Goal: Task Accomplishment & Management: Complete application form

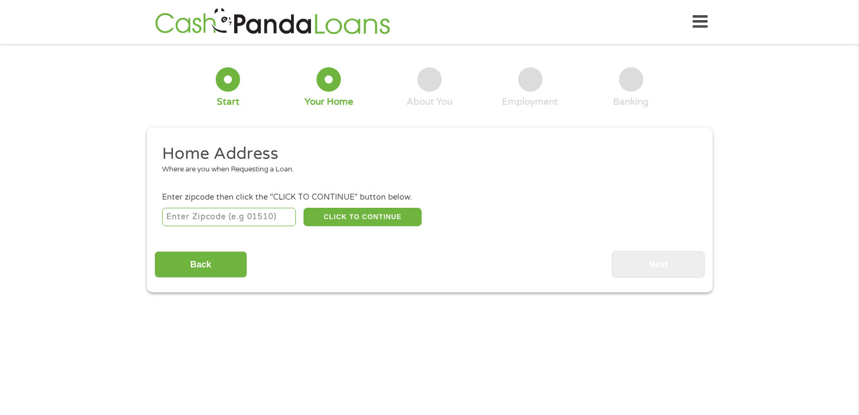
click at [206, 217] on input "number" at bounding box center [229, 217] width 134 height 18
type input "44105"
select select "[US_STATE]"
click at [356, 217] on button "CLICK TO CONTINUE" at bounding box center [362, 217] width 118 height 18
type input "44105"
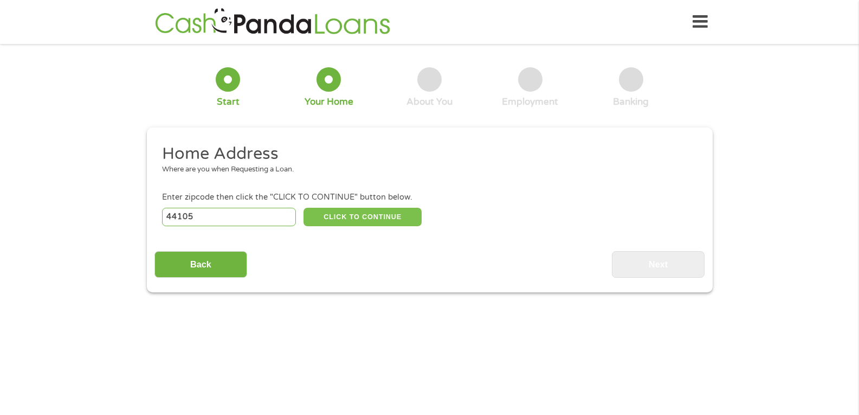
type input "[GEOGRAPHIC_DATA]"
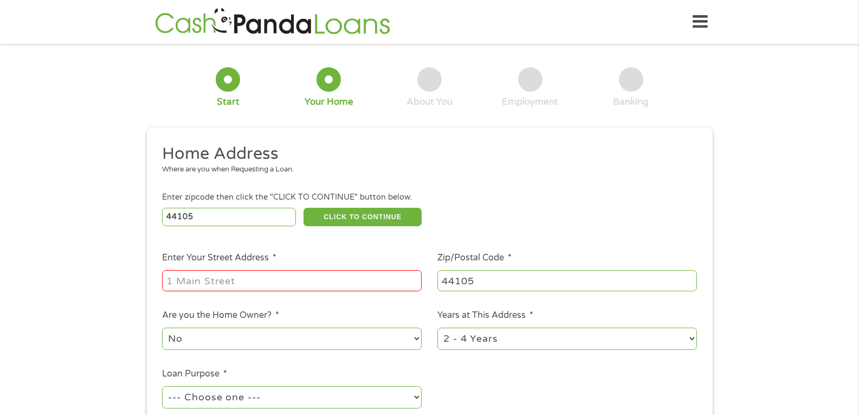
click at [219, 280] on input "Enter Your Street Address *" at bounding box center [292, 280] width 260 height 21
type input "[STREET_ADDRESS]"
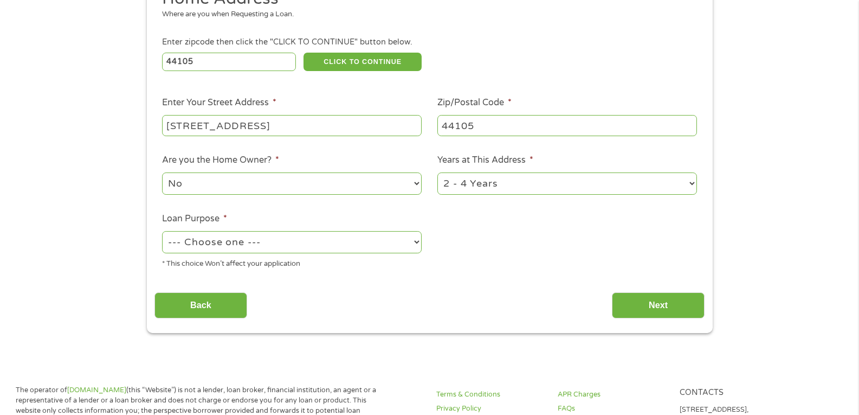
scroll to position [156, 0]
click at [513, 179] on select "1 Year or less 1 - 2 Years 2 - 4 Years Over 4 Years" at bounding box center [567, 183] width 260 height 22
select select "60months"
click at [437, 172] on select "1 Year or less 1 - 2 Years 2 - 4 Years Over 4 Years" at bounding box center [567, 183] width 260 height 22
click at [334, 249] on select "--- Choose one --- Pay Bills Debt Consolidation Home Improvement Major Purchase…" at bounding box center [292, 241] width 260 height 22
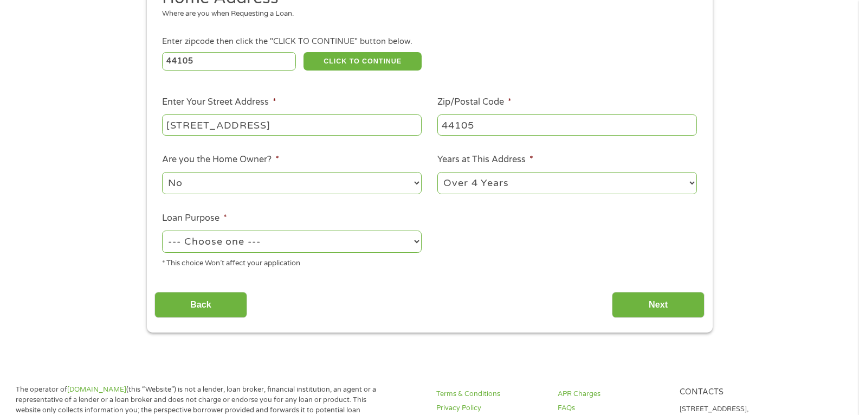
select select "shorttermcash"
click at [162, 230] on select "--- Choose one --- Pay Bills Debt Consolidation Home Improvement Major Purchase…" at bounding box center [292, 241] width 260 height 22
click at [653, 302] on input "Next" at bounding box center [658, 305] width 93 height 27
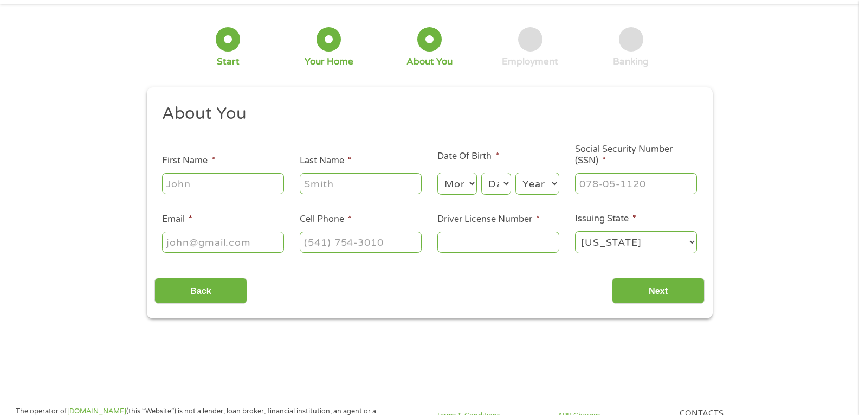
scroll to position [0, 0]
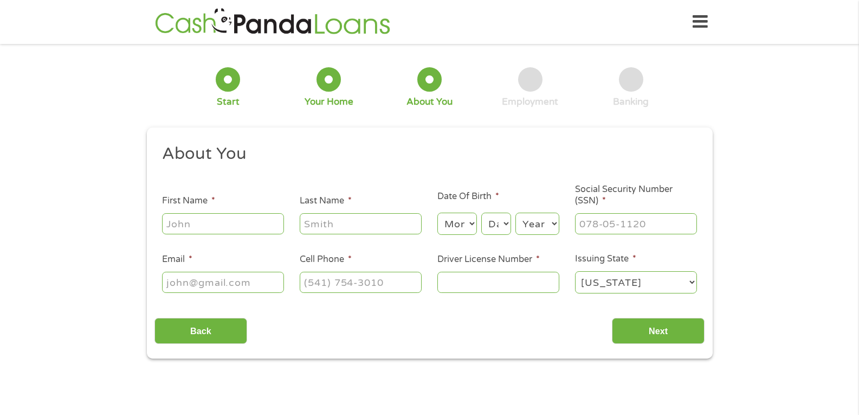
click at [183, 225] on input "First Name *" at bounding box center [223, 223] width 122 height 21
type input "[PERSON_NAME]"
type input "[EMAIL_ADDRESS][DOMAIN_NAME]"
type input "[PHONE_NUMBER]"
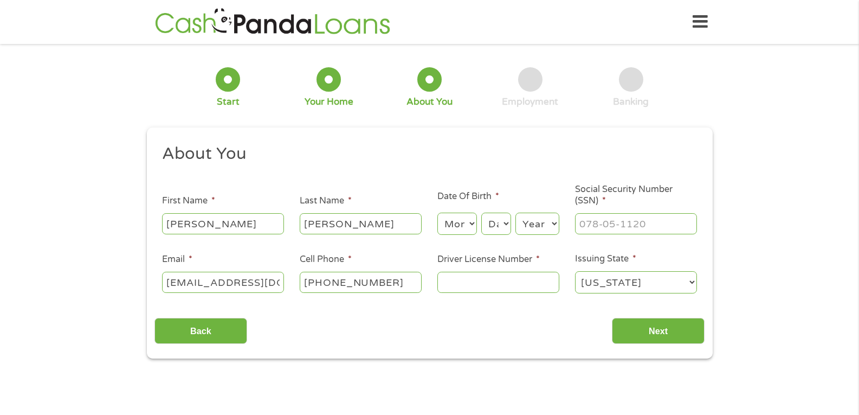
click at [454, 225] on select "Month 1 2 3 4 5 6 7 8 9 10 11 12" at bounding box center [457, 223] width 40 height 22
select select "11"
click at [437, 212] on select "Month 1 2 3 4 5 6 7 8 9 10 11 12" at bounding box center [457, 223] width 40 height 22
click at [496, 225] on select "Day 1 2 3 4 5 6 7 8 9 10 11 12 13 14 15 16 17 18 19 20 21 22 23 24 25 26 27 28 …" at bounding box center [495, 223] width 29 height 22
select select "12"
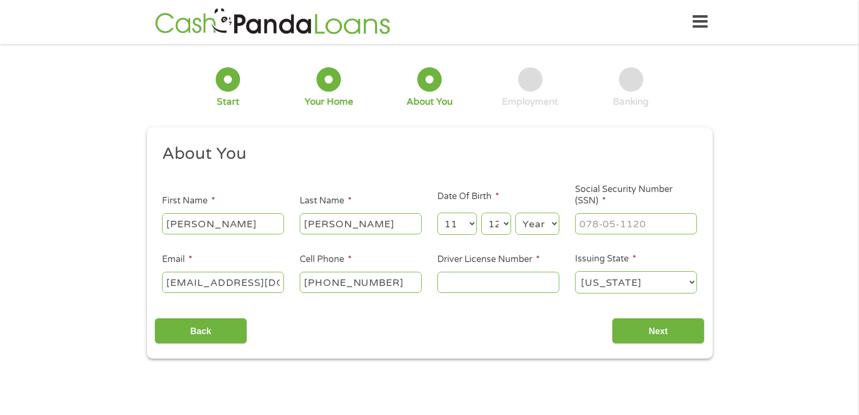
click at [481, 212] on select "Day 1 2 3 4 5 6 7 8 9 10 11 12 13 14 15 16 17 18 19 20 21 22 23 24 25 26 27 28 …" at bounding box center [495, 223] width 29 height 22
click at [534, 225] on select "Year [DATE] 2006 2005 2004 2003 2002 2001 2000 1999 1998 1997 1996 1995 1994 19…" at bounding box center [537, 223] width 44 height 22
select select "1944"
click at [515, 212] on select "Year [DATE] 2006 2005 2004 2003 2002 2001 2000 1999 1998 1997 1996 1995 1994 19…" at bounding box center [537, 223] width 44 height 22
click at [585, 225] on input "___-__-____" at bounding box center [636, 223] width 122 height 21
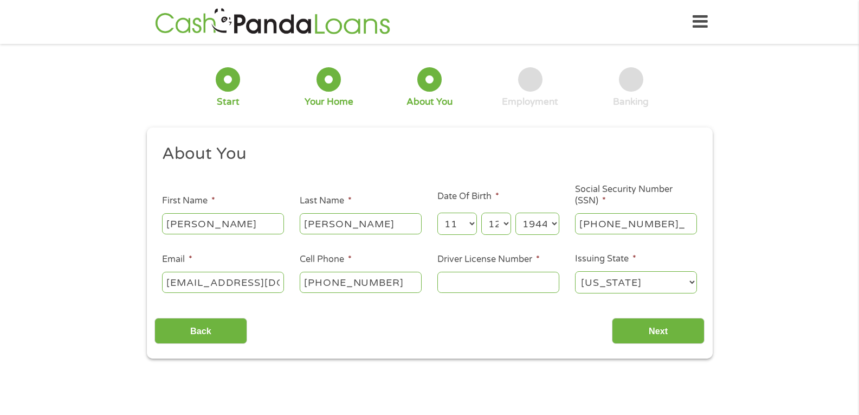
type input "274-38-6901"
click at [495, 286] on input "Driver License Number *" at bounding box center [498, 282] width 122 height 21
type input "T"
type input "RT887509"
click at [653, 329] on input "Next" at bounding box center [658, 331] width 93 height 27
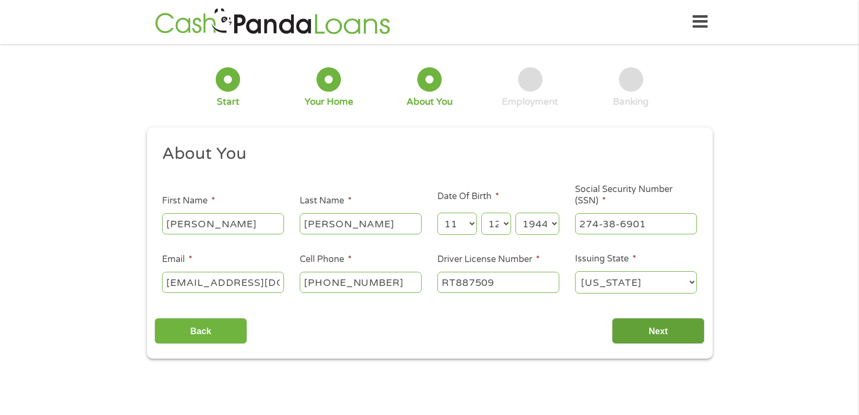
scroll to position [4, 4]
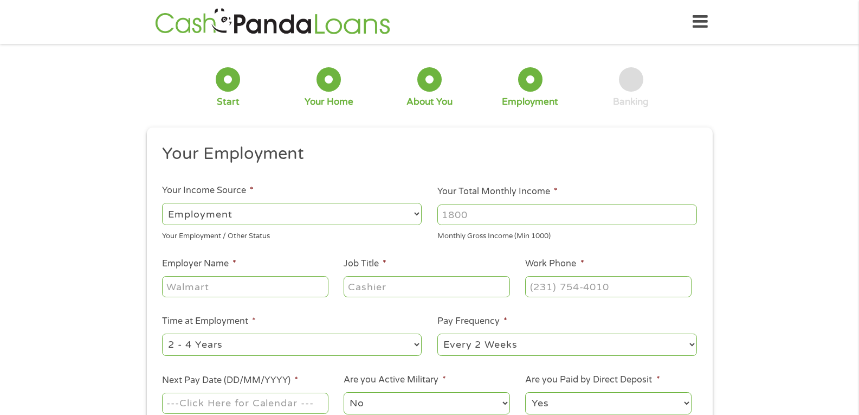
click at [485, 214] on input "Your Total Monthly Income *" at bounding box center [567, 214] width 260 height 21
type input "3540"
click at [249, 287] on input "Employer Name *" at bounding box center [245, 286] width 166 height 21
click at [283, 209] on select "--- Choose one --- Employment [DEMOGRAPHIC_DATA] Benefits" at bounding box center [292, 214] width 260 height 22
select select "benefits"
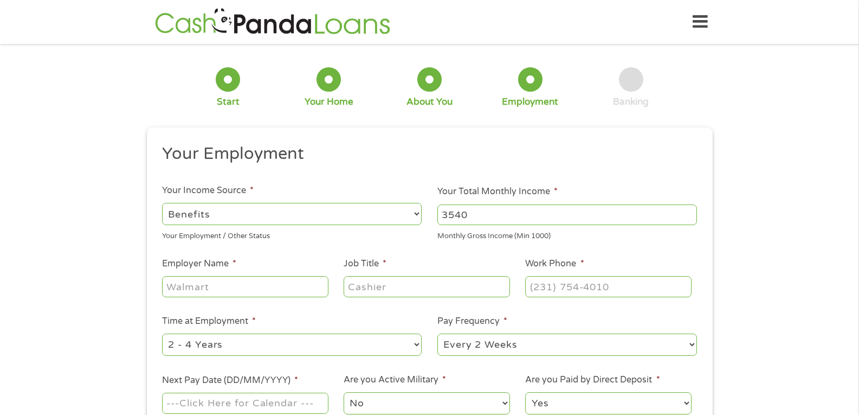
click at [162, 203] on select "--- Choose one --- Employment [DEMOGRAPHIC_DATA] Benefits" at bounding box center [292, 214] width 260 height 22
type input "Other"
type input "[PHONE_NUMBER]"
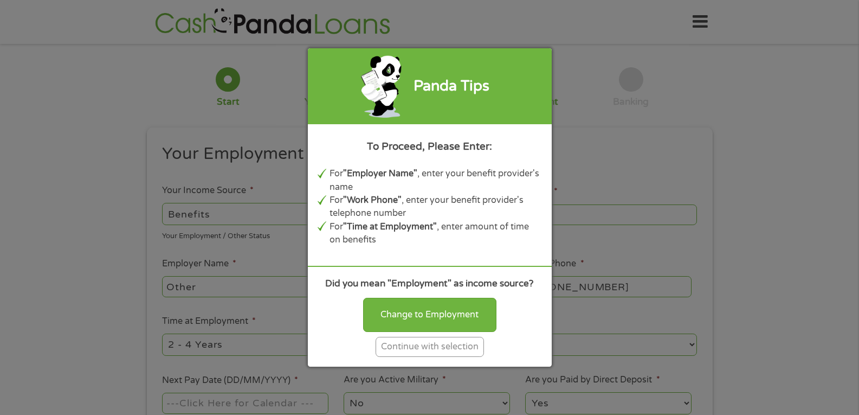
click at [428, 347] on div "Continue with selection" at bounding box center [430, 347] width 108 height 20
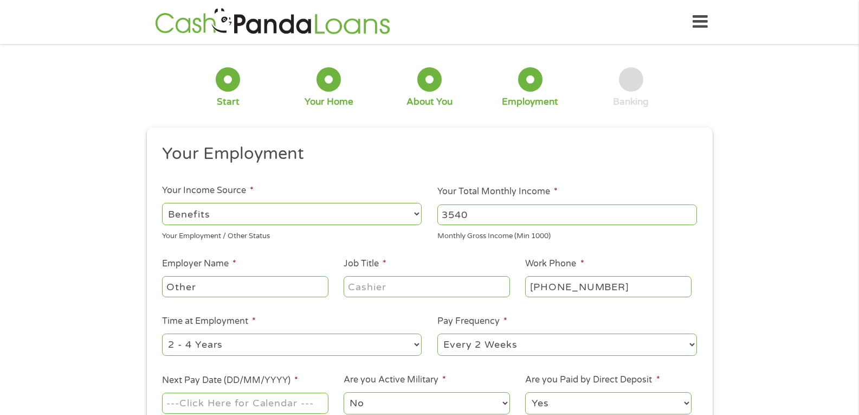
click at [197, 289] on input "Other" at bounding box center [245, 286] width 166 height 21
type input "O"
type input "Social Security Admin"
click at [371, 288] on input "Job Title *" at bounding box center [427, 286] width 166 height 21
type input "retired"
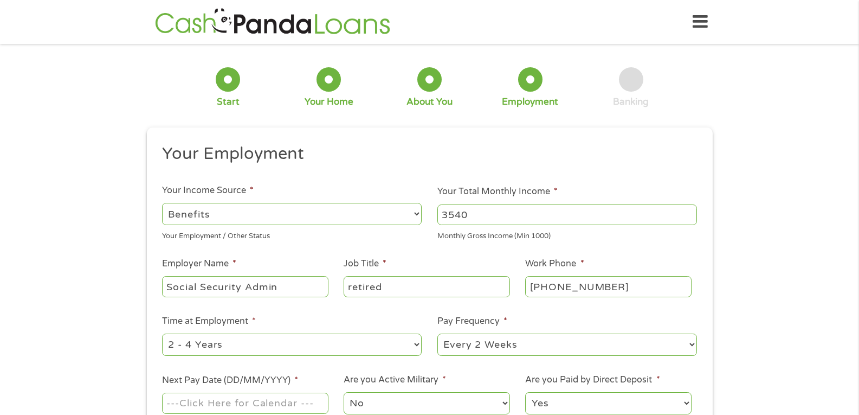
click at [528, 293] on input "[PHONE_NUMBER]" at bounding box center [608, 286] width 166 height 21
click at [619, 284] on input "[PHONE_NUMBER]" at bounding box center [608, 286] width 166 height 21
type input "[PHONE_NUMBER]"
click at [212, 346] on select "--- Choose one --- 1 Year or less 1 - 2 Years 2 - 4 Years Over 4 Years" at bounding box center [292, 344] width 260 height 22
select select "60months"
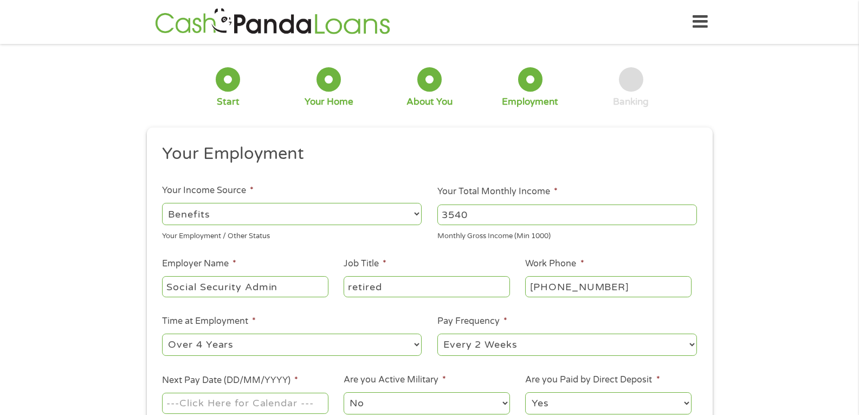
click at [162, 333] on select "--- Choose one --- 1 Year or less 1 - 2 Years 2 - 4 Years Over 4 Years" at bounding box center [292, 344] width 260 height 22
click at [474, 338] on select "--- Choose one --- Every 2 Weeks Every Week Monthly Semi-Monthly" at bounding box center [567, 344] width 260 height 22
select select "monthly"
click at [437, 333] on select "--- Choose one --- Every 2 Weeks Every Week Monthly Semi-Monthly" at bounding box center [567, 344] width 260 height 22
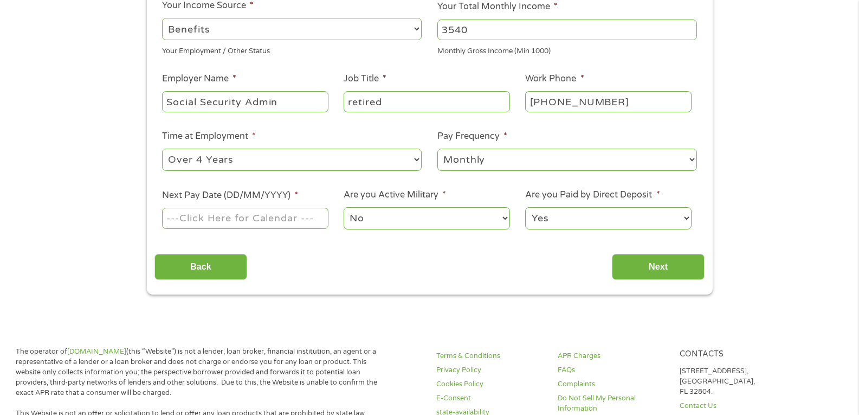
scroll to position [190, 0]
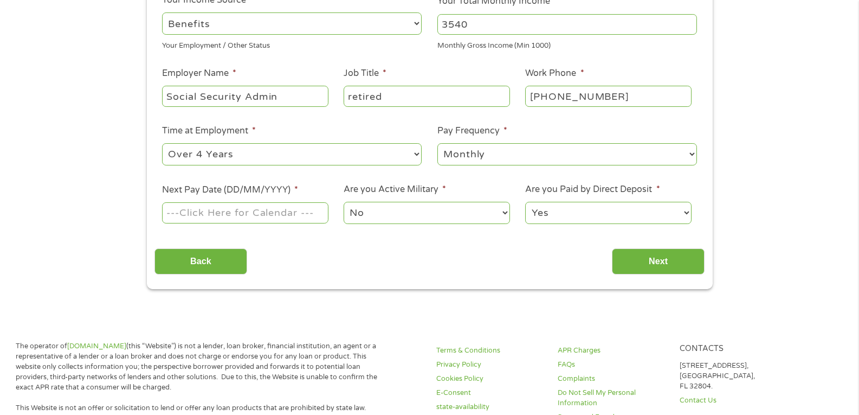
click at [216, 217] on input "Next Pay Date (DD/MM/YYYY) *" at bounding box center [245, 212] width 166 height 21
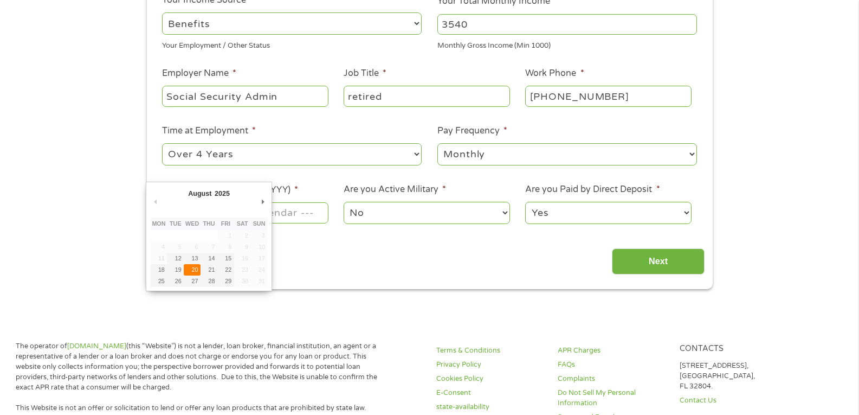
type input "[DATE]"
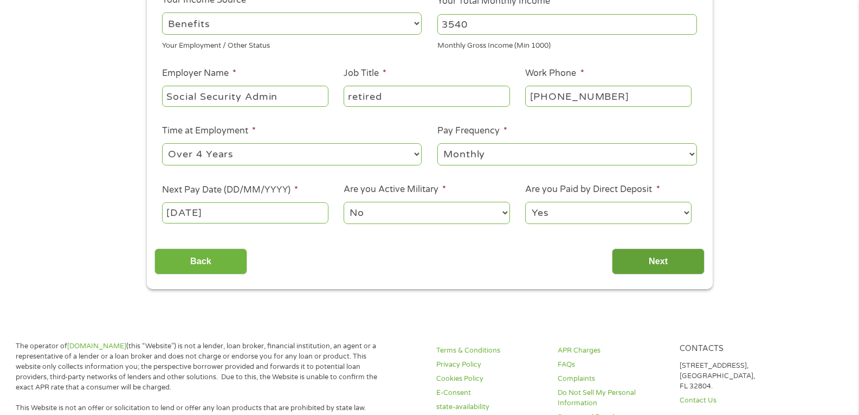
click at [647, 261] on input "Next" at bounding box center [658, 261] width 93 height 27
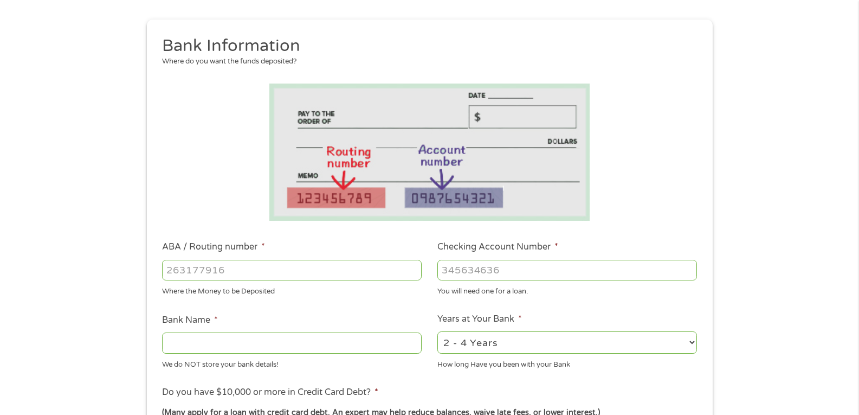
scroll to position [115, 0]
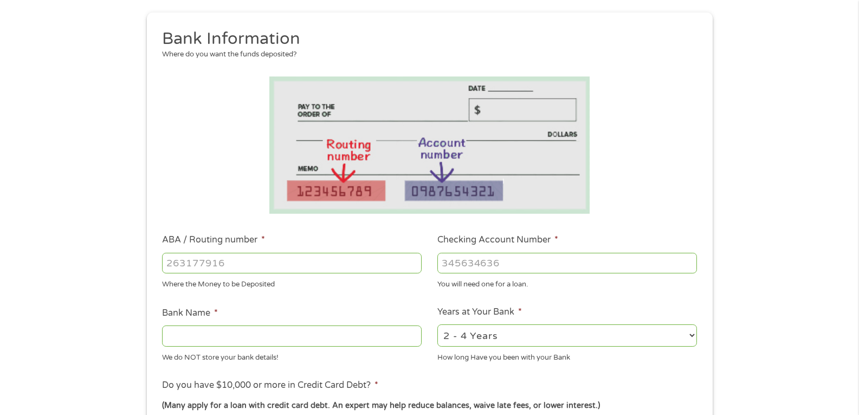
click at [177, 262] on input "ABA / Routing number *" at bounding box center [292, 263] width 260 height 21
type input "243074385"
type input "DOLLAR BANK"
type input "243074385"
click at [452, 259] on input "Checking Account Number *" at bounding box center [567, 263] width 260 height 21
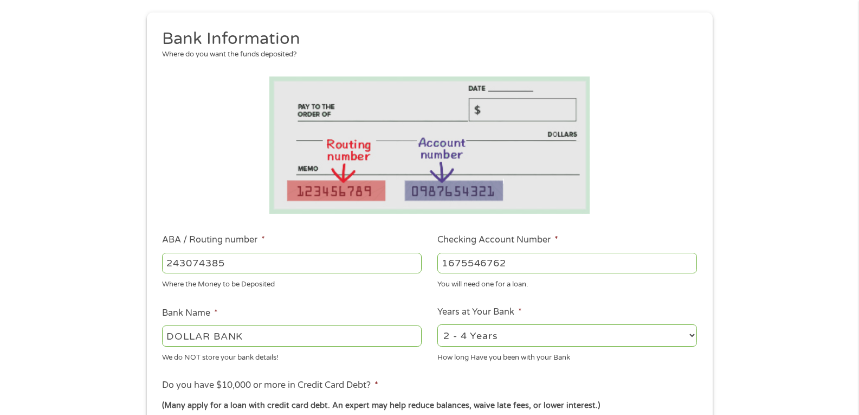
type input "1675546762"
click at [479, 341] on select "2 - 4 Years 6 - 12 Months 1 - 2 Years Over 4 Years" at bounding box center [567, 335] width 260 height 22
select select "60months"
click at [437, 324] on select "2 - 4 Years 6 - 12 Months 1 - 2 Years Over 4 Years" at bounding box center [567, 335] width 260 height 22
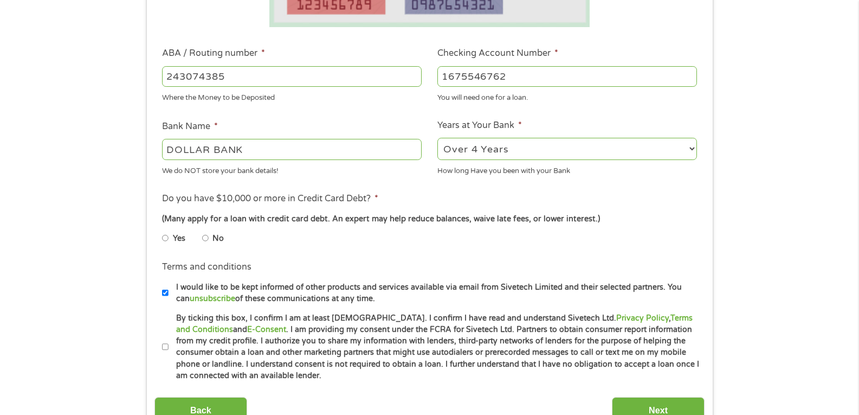
scroll to position [303, 0]
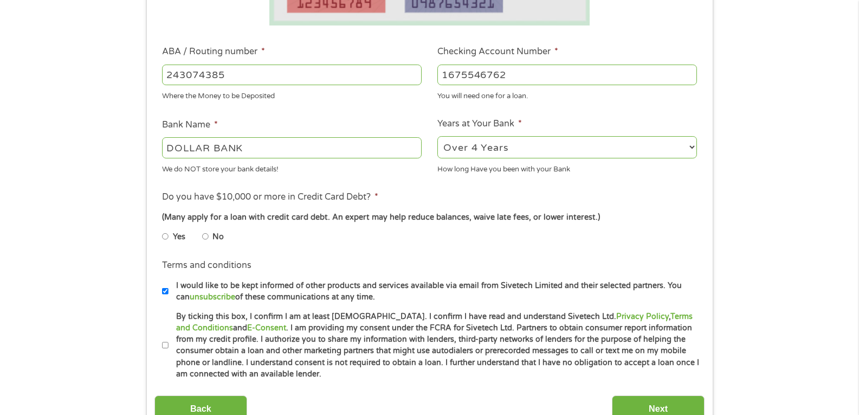
click at [209, 236] on li "No" at bounding box center [221, 236] width 39 height 21
click at [167, 291] on input "I would like to be kept informed of other products and services available via e…" at bounding box center [165, 290] width 7 height 17
checkbox input "false"
click at [165, 347] on input "By ticking this box, I confirm I am at least [DEMOGRAPHIC_DATA]. I confirm I ha…" at bounding box center [165, 345] width 7 height 17
checkbox input "true"
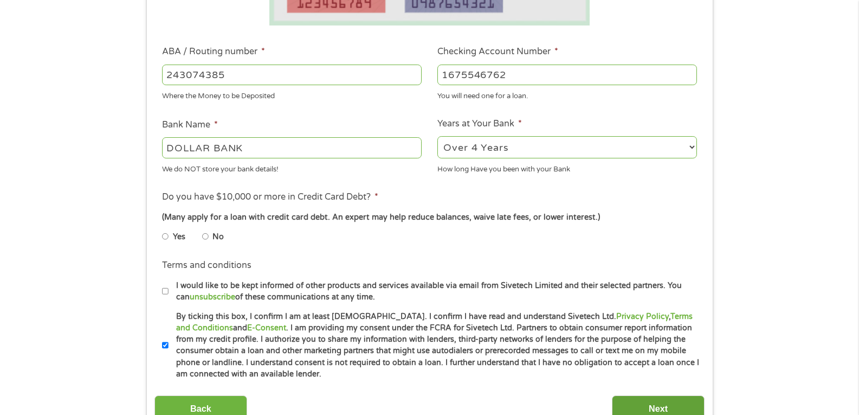
click at [649, 399] on input "Next" at bounding box center [658, 408] width 93 height 27
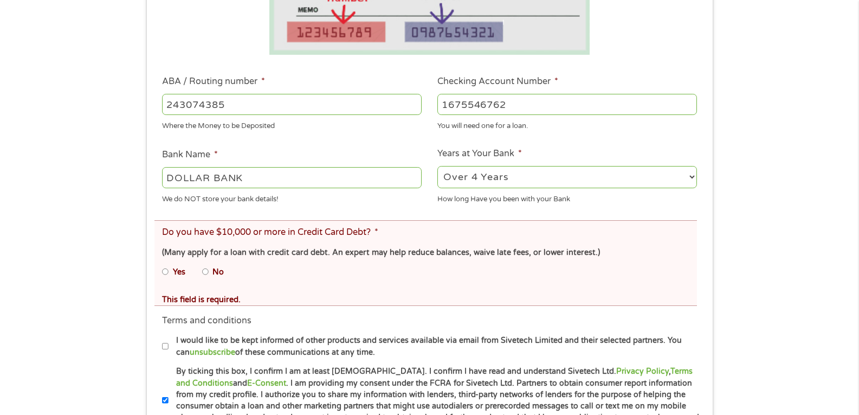
scroll to position [339, 0]
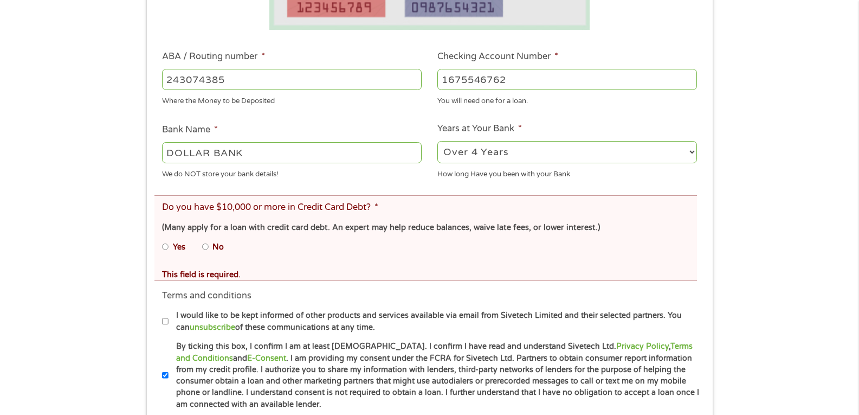
click at [205, 246] on input "No" at bounding box center [205, 246] width 7 height 17
radio input "true"
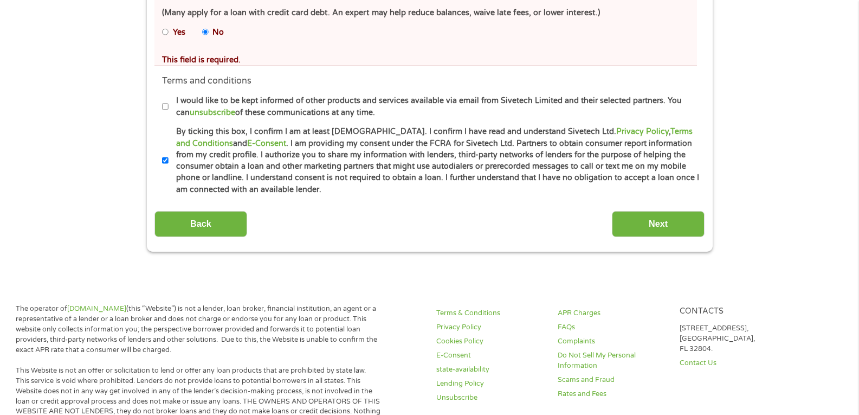
scroll to position [564, 0]
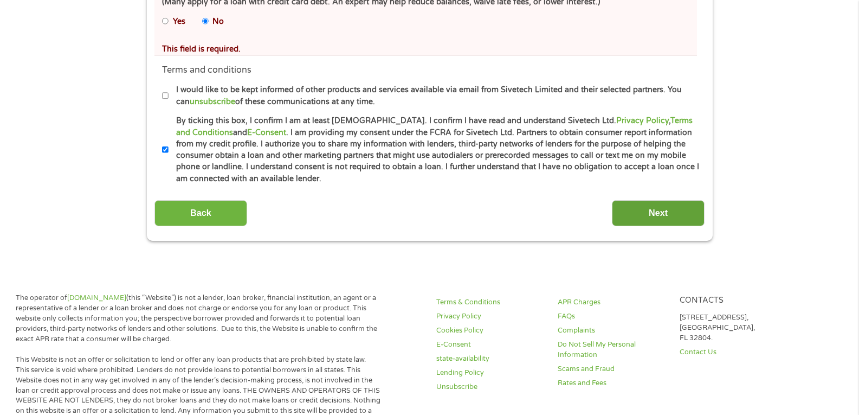
click at [637, 201] on input "Next" at bounding box center [658, 213] width 93 height 27
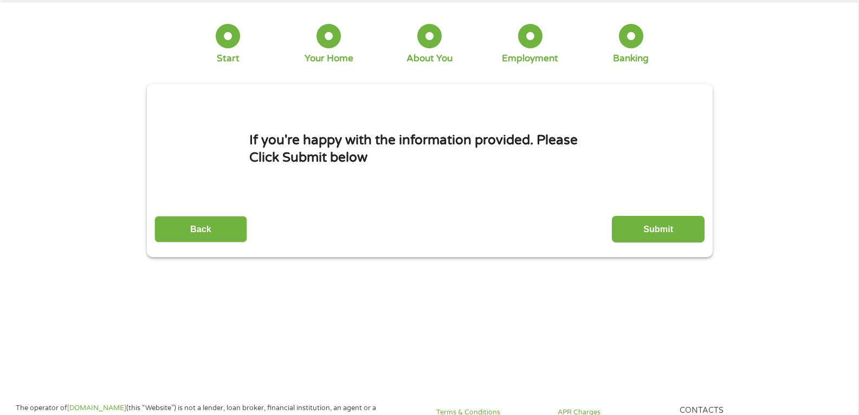
scroll to position [0, 0]
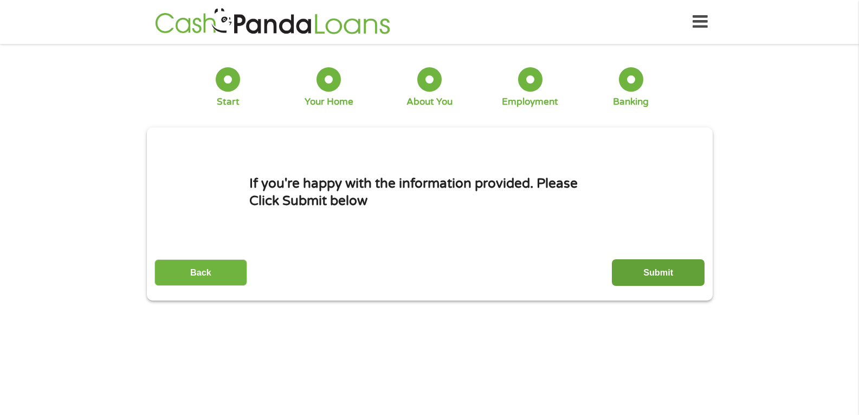
click at [657, 267] on input "Submit" at bounding box center [658, 272] width 93 height 27
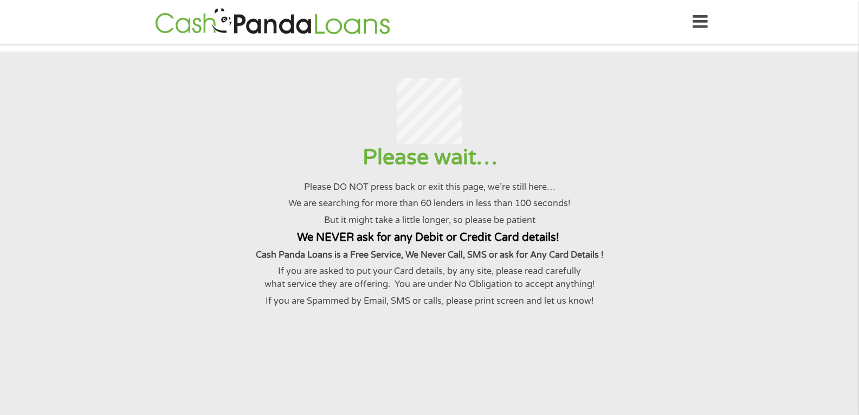
click at [657, 261] on p "Cash Panda Loans is a Free Service, We Never Call, SMS or ask for Any Card Deta…" at bounding box center [429, 254] width 832 height 13
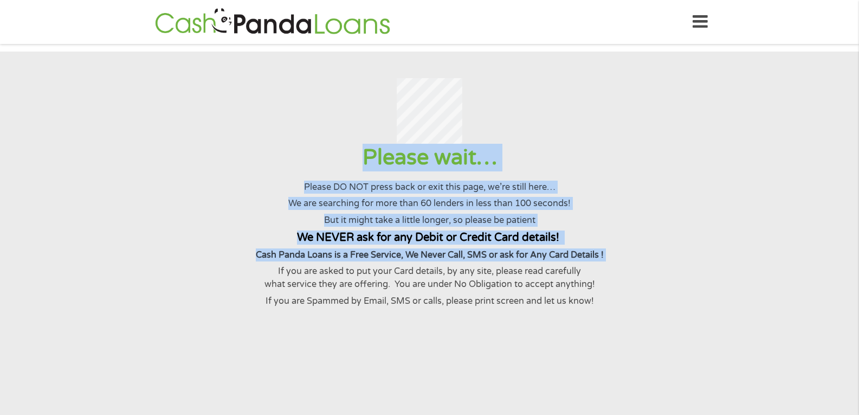
drag, startPoint x: 657, startPoint y: 267, endPoint x: 593, endPoint y: 114, distance: 165.4
click at [593, 114] on section "Please wait… Please DO NOT press back or exit this page, we’re still here… We a…" at bounding box center [429, 234] width 859 height 366
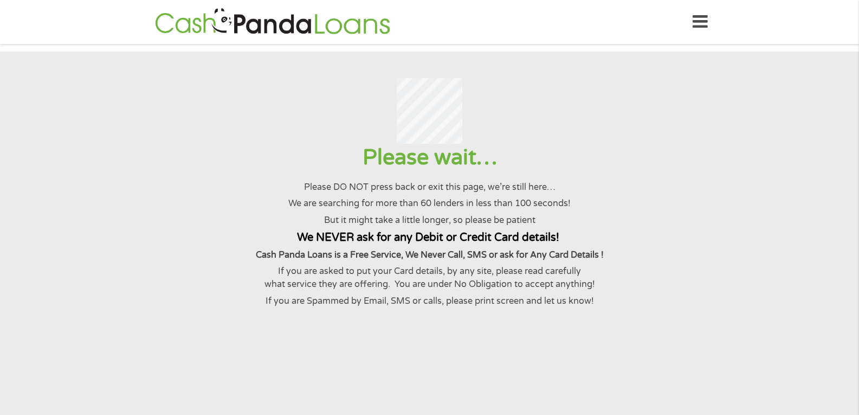
click at [193, 92] on div at bounding box center [429, 111] width 832 height 66
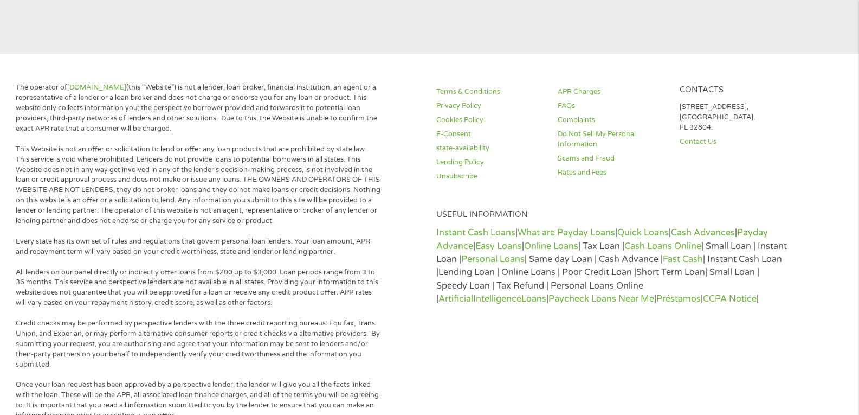
scroll to position [364, 0]
click at [6, 286] on div "The operator of [DOMAIN_NAME] (this “Website”) is not a lender, loan broker, fi…" at bounding box center [429, 415] width 859 height 696
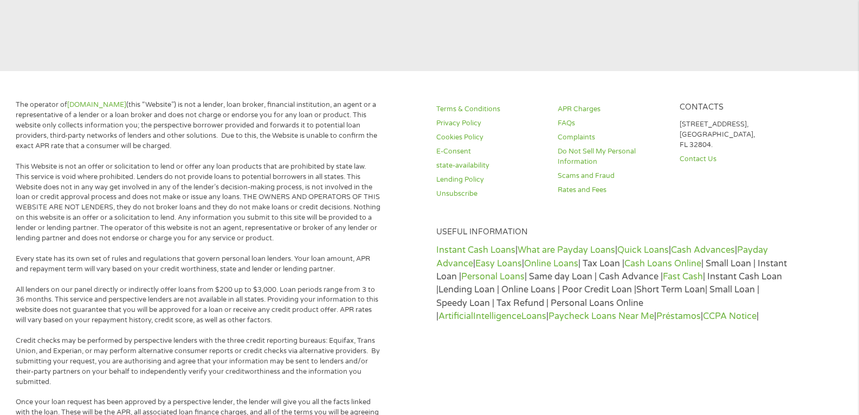
scroll to position [0, 0]
